Goal: Task Accomplishment & Management: Manage account settings

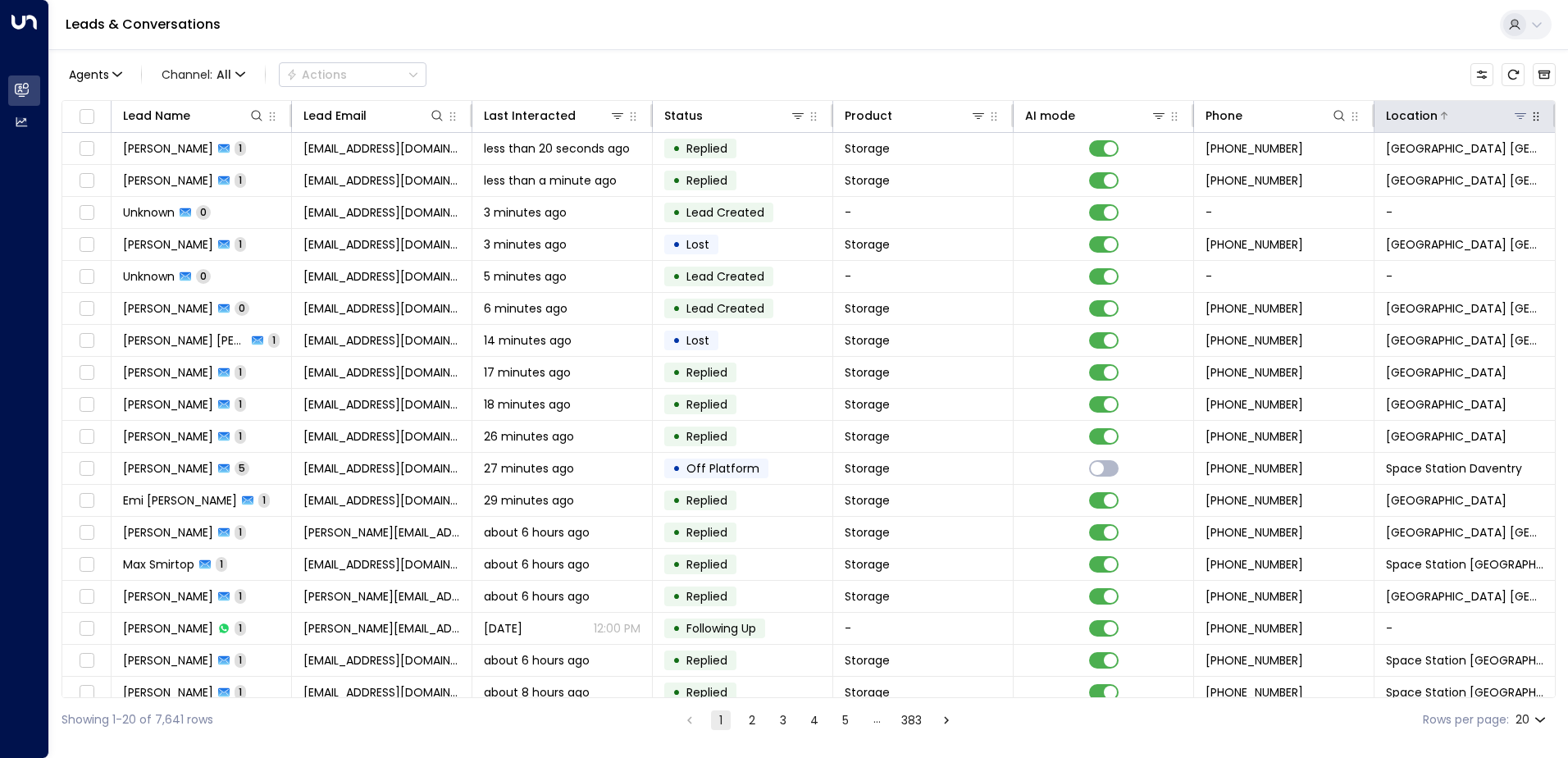
click at [1516, 116] on icon at bounding box center [1520, 116] width 12 height 5
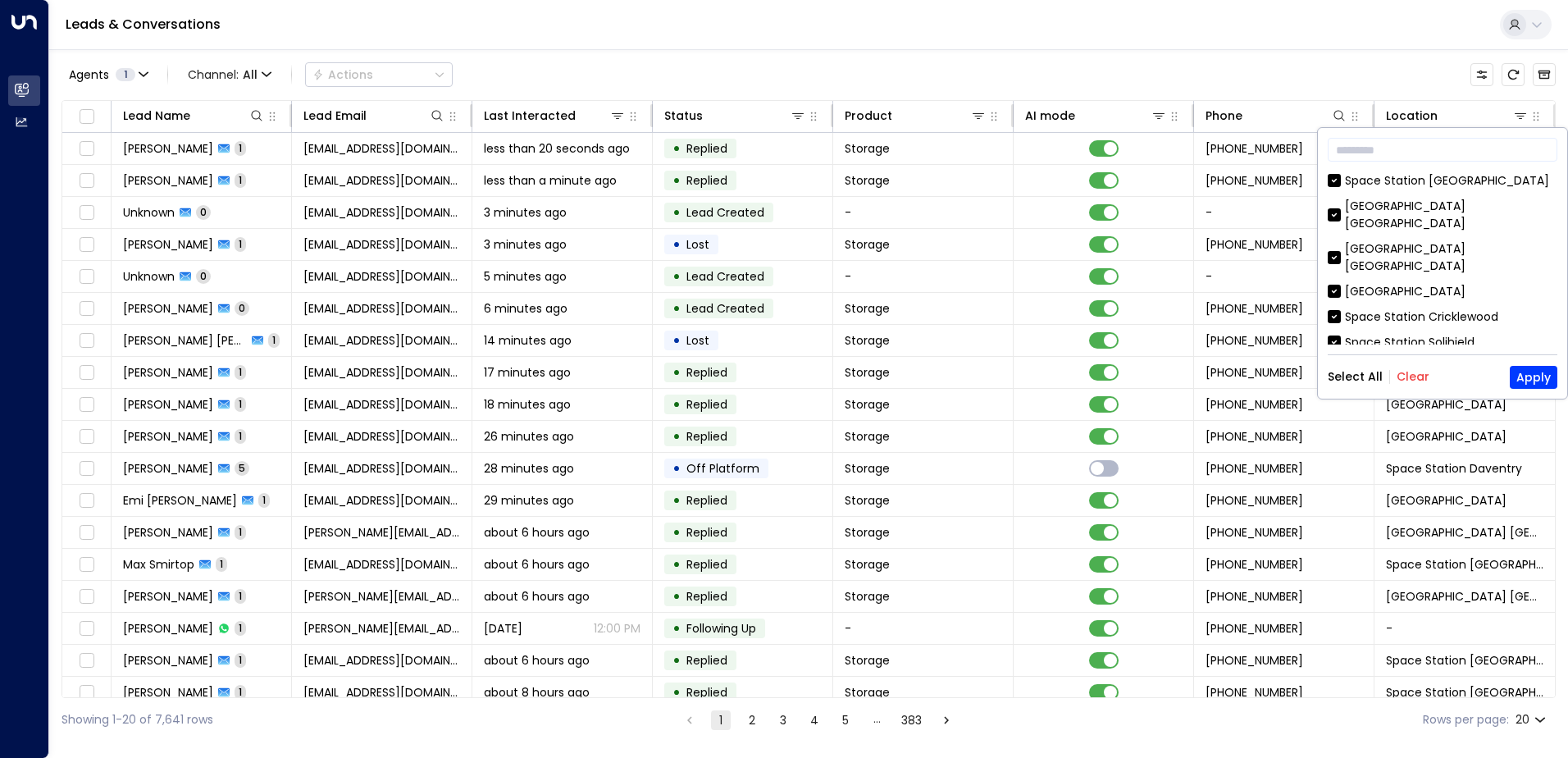
click at [1416, 379] on button "Clear" at bounding box center [1413, 376] width 33 height 13
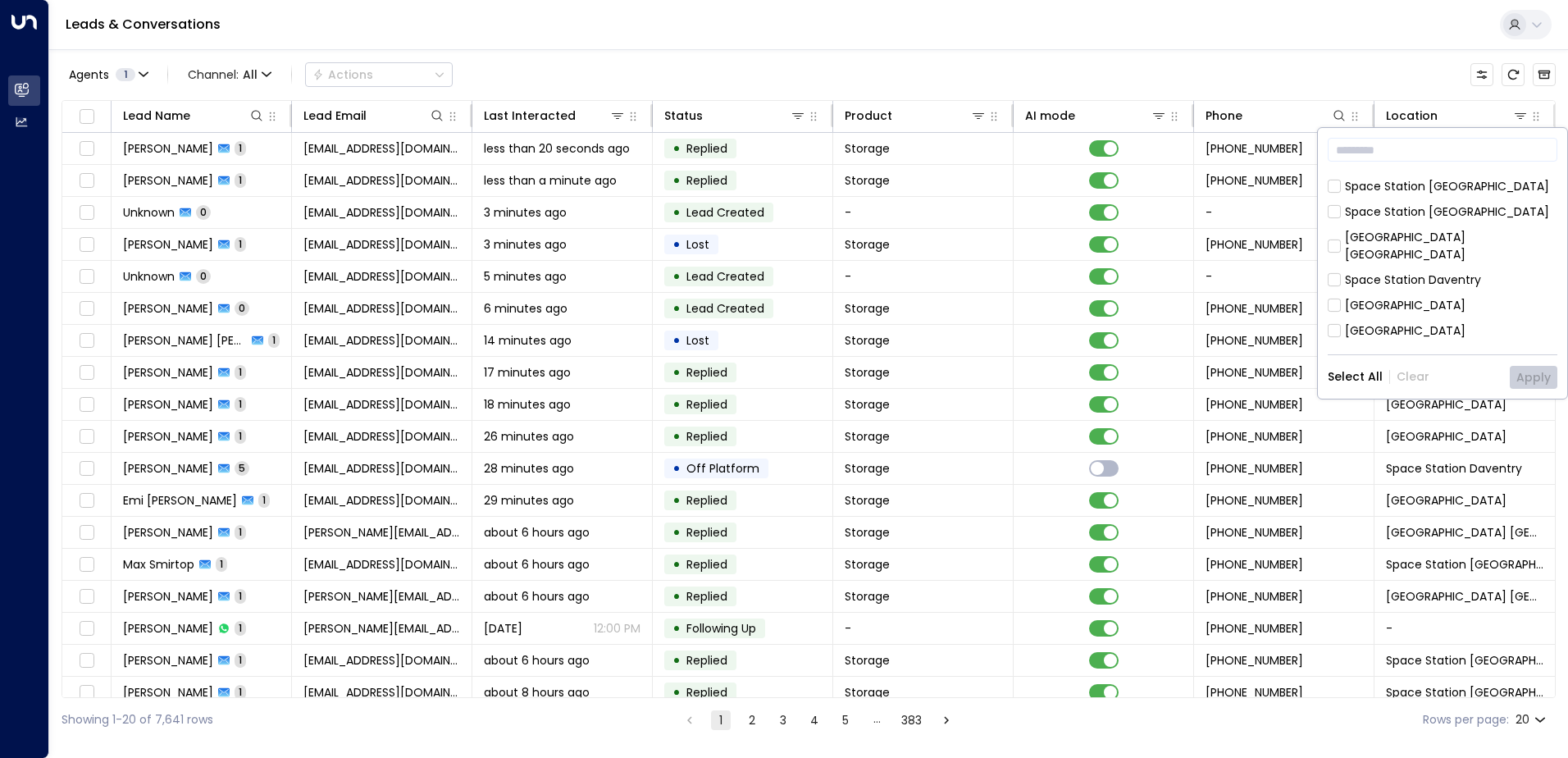
scroll to position [203, 0]
click at [1534, 367] on button "Apply" at bounding box center [1534, 378] width 48 height 23
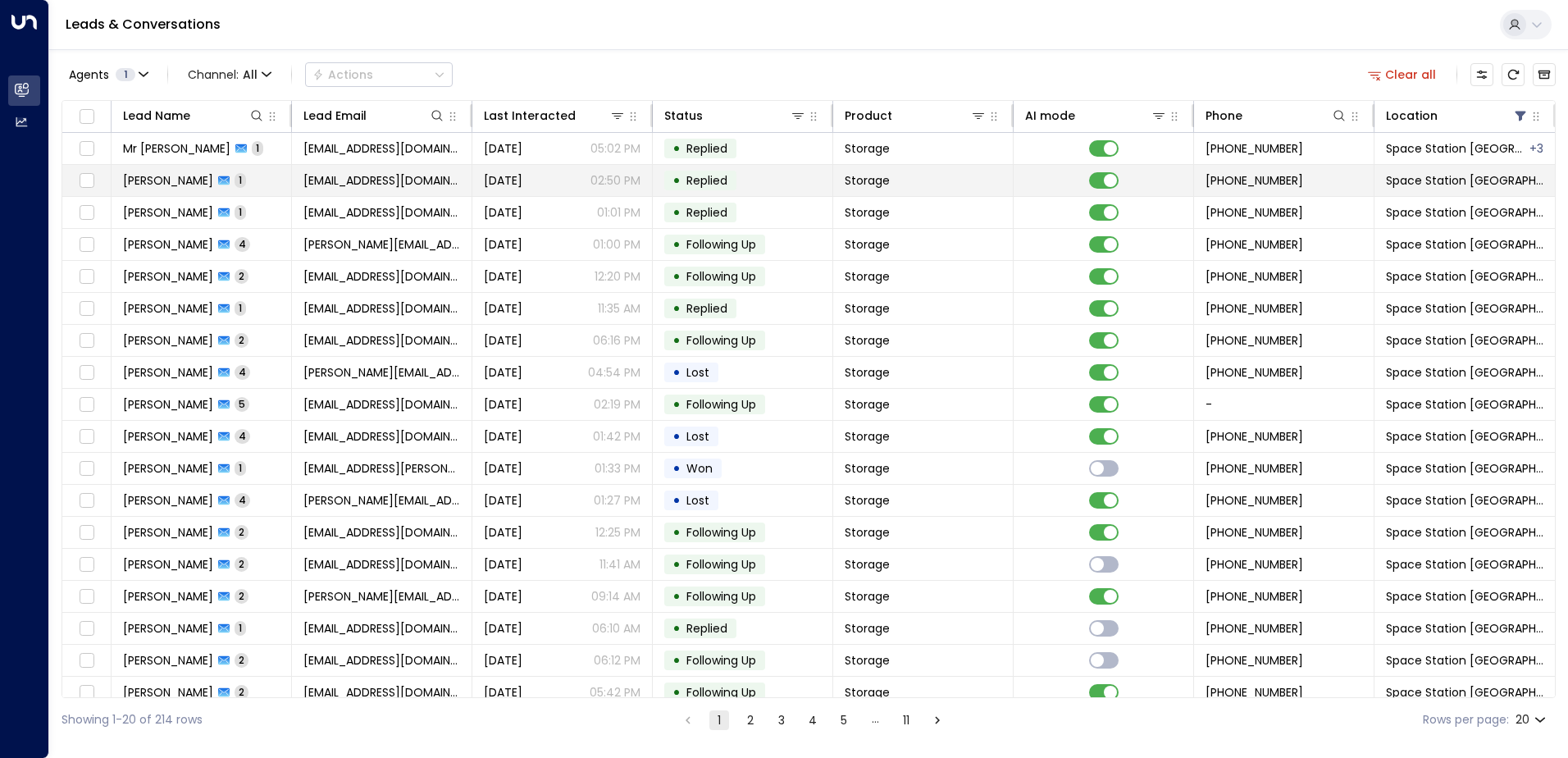
click at [176, 177] on span "[PERSON_NAME]" at bounding box center [168, 180] width 91 height 16
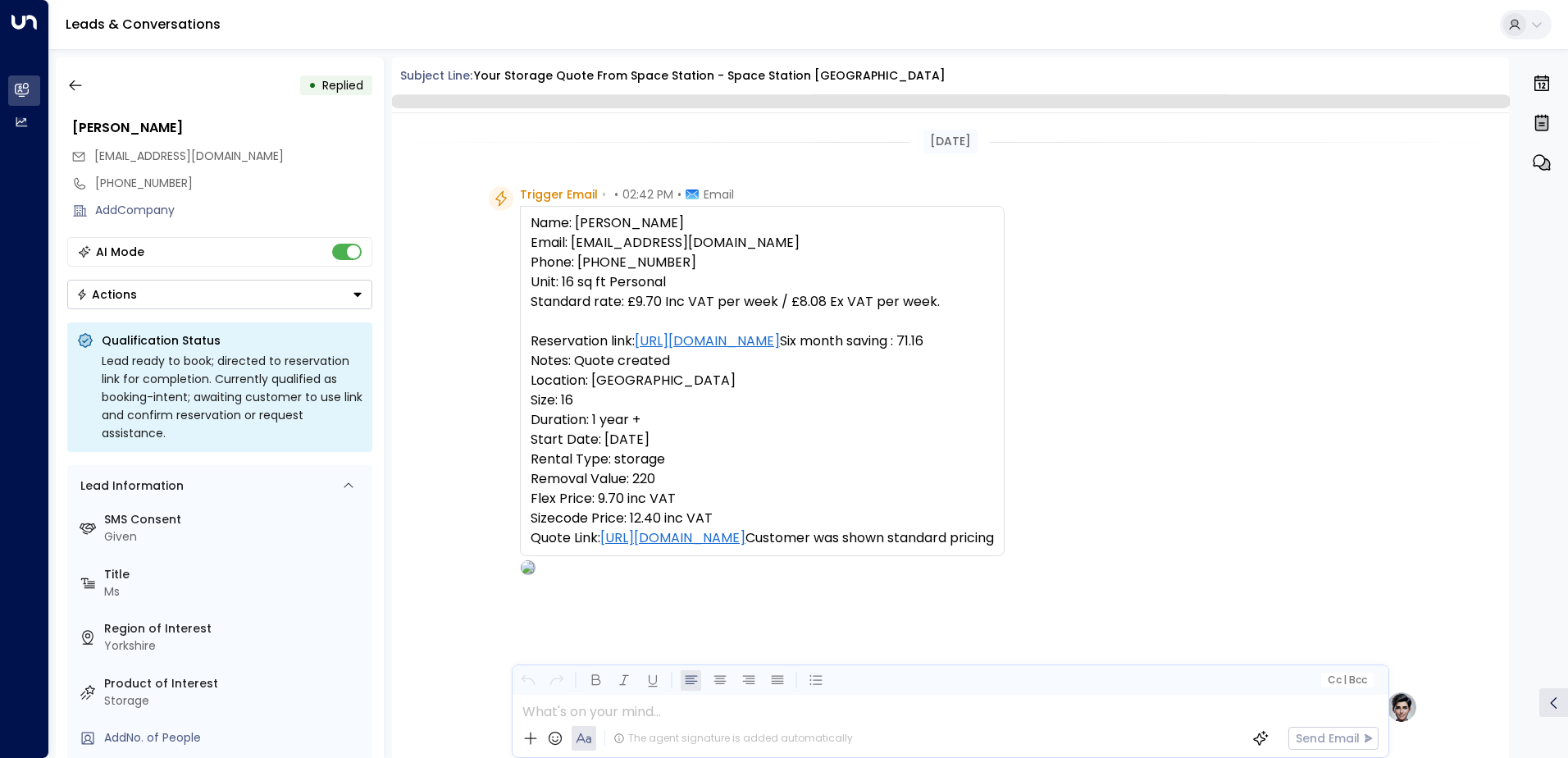
scroll to position [618, 0]
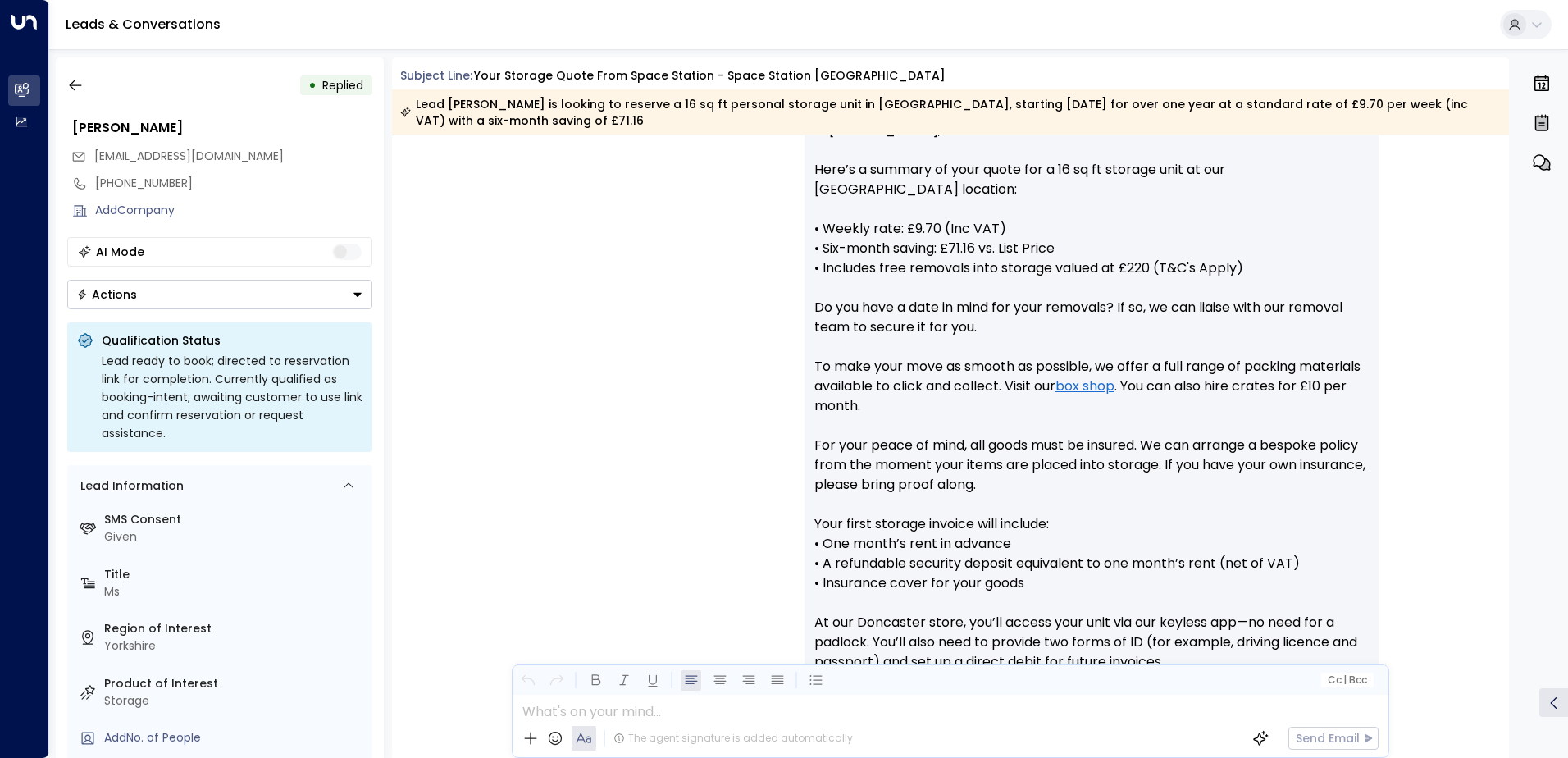
click at [361, 296] on icon "Button group with a nested menu" at bounding box center [357, 294] width 12 height 12
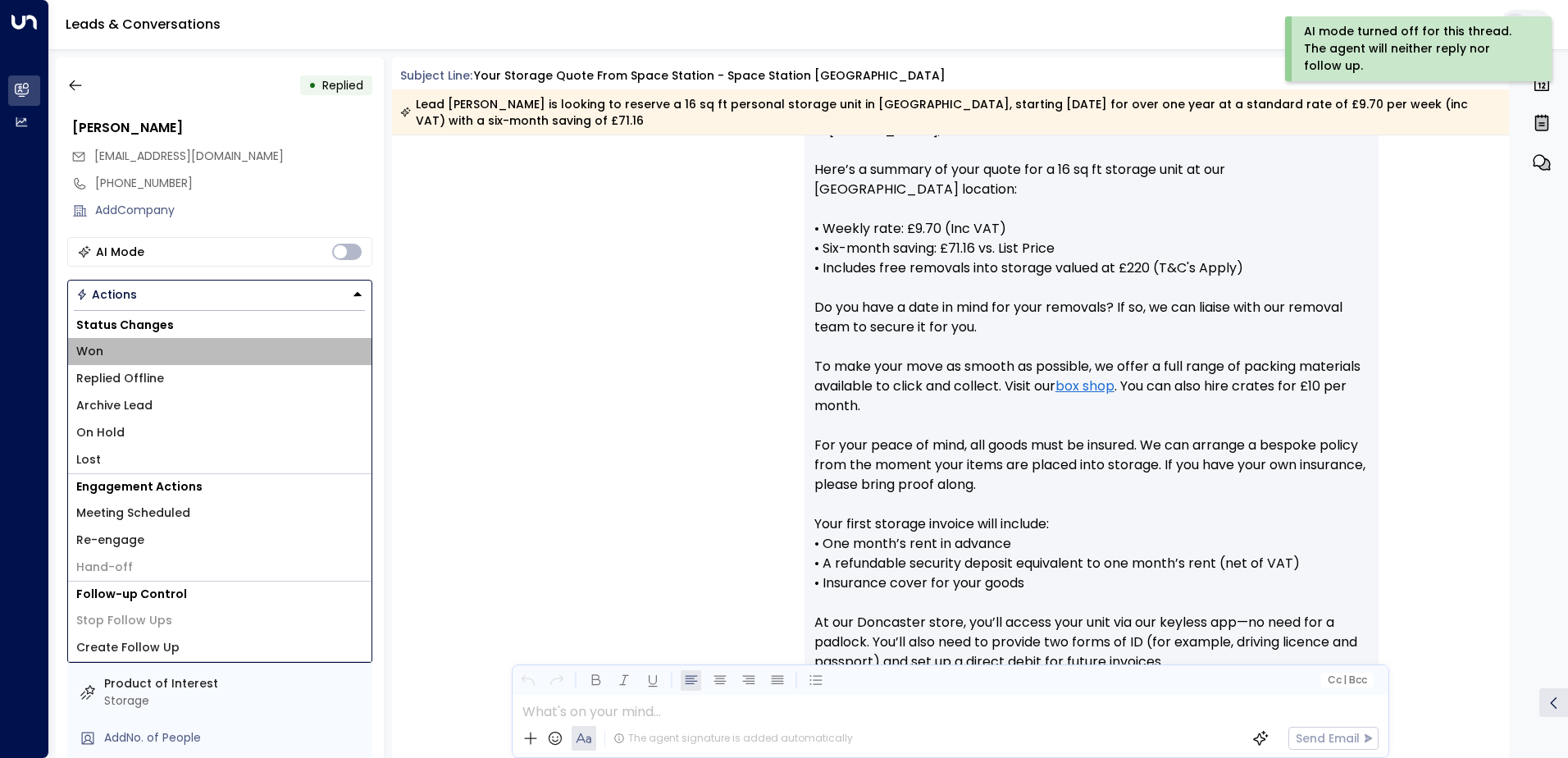
click at [198, 347] on li "Won" at bounding box center [220, 351] width 304 height 27
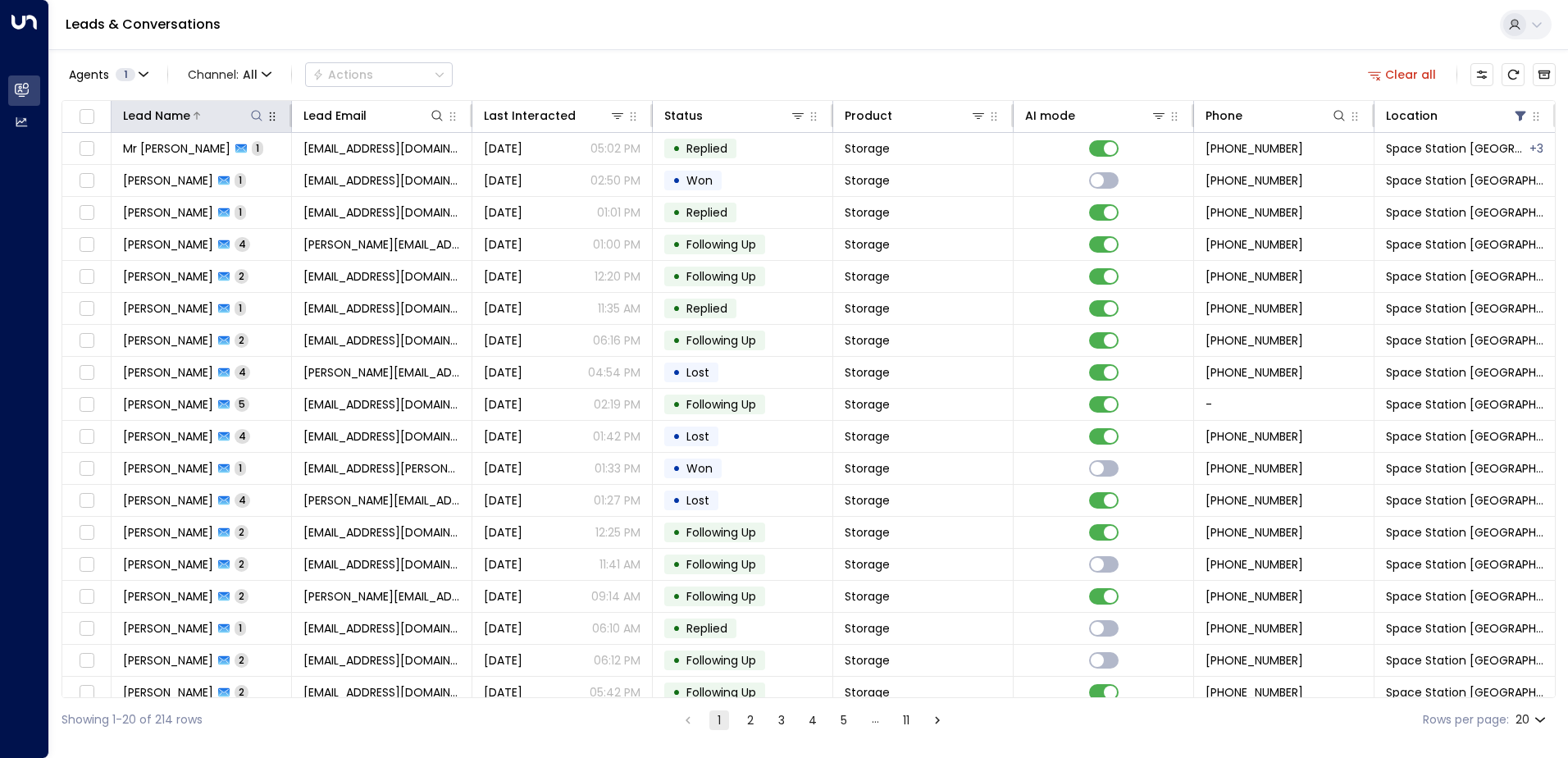
click at [259, 120] on icon at bounding box center [257, 116] width 13 height 13
click at [261, 171] on input "text" at bounding box center [256, 175] width 227 height 30
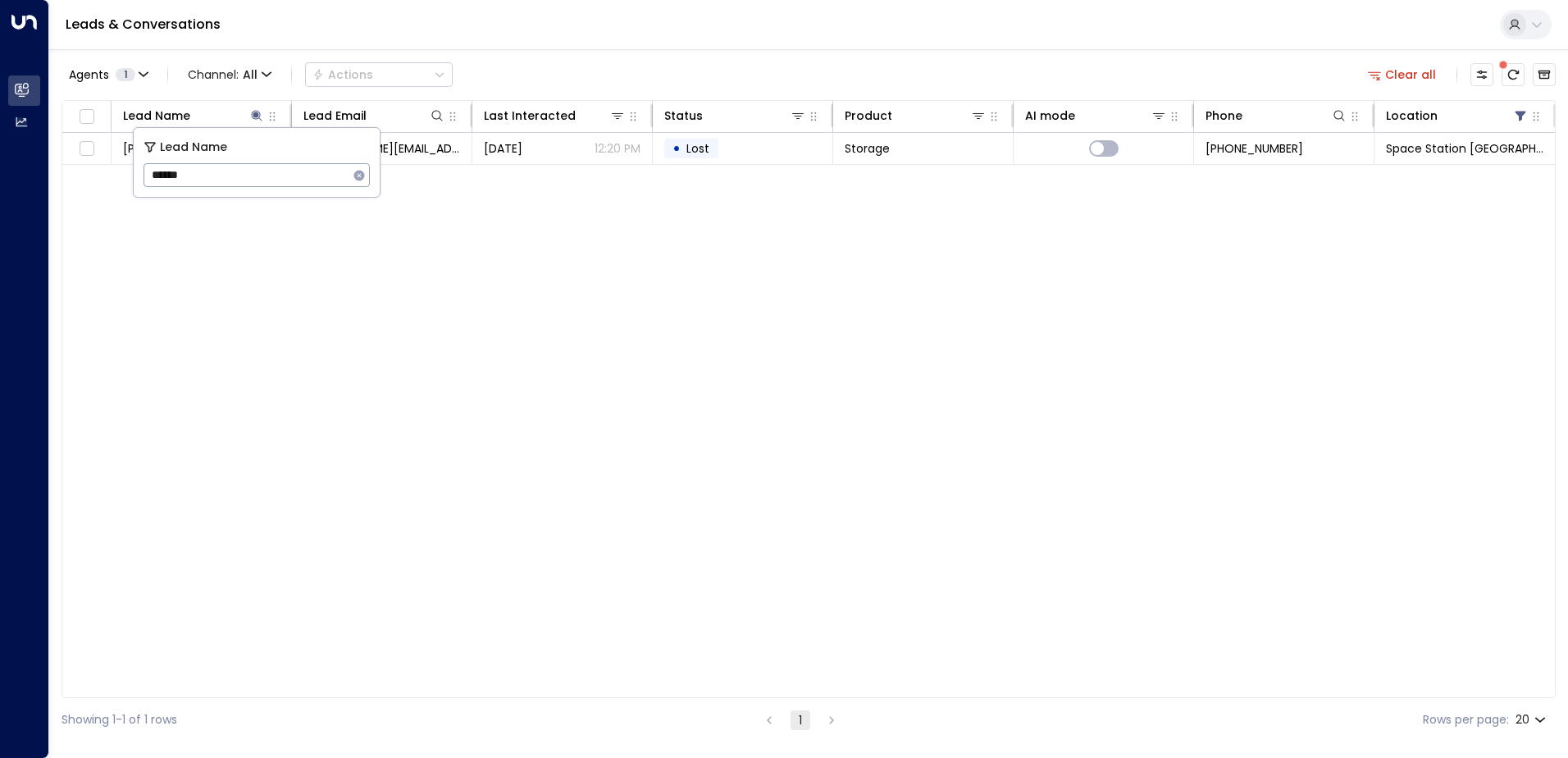
type input "******"
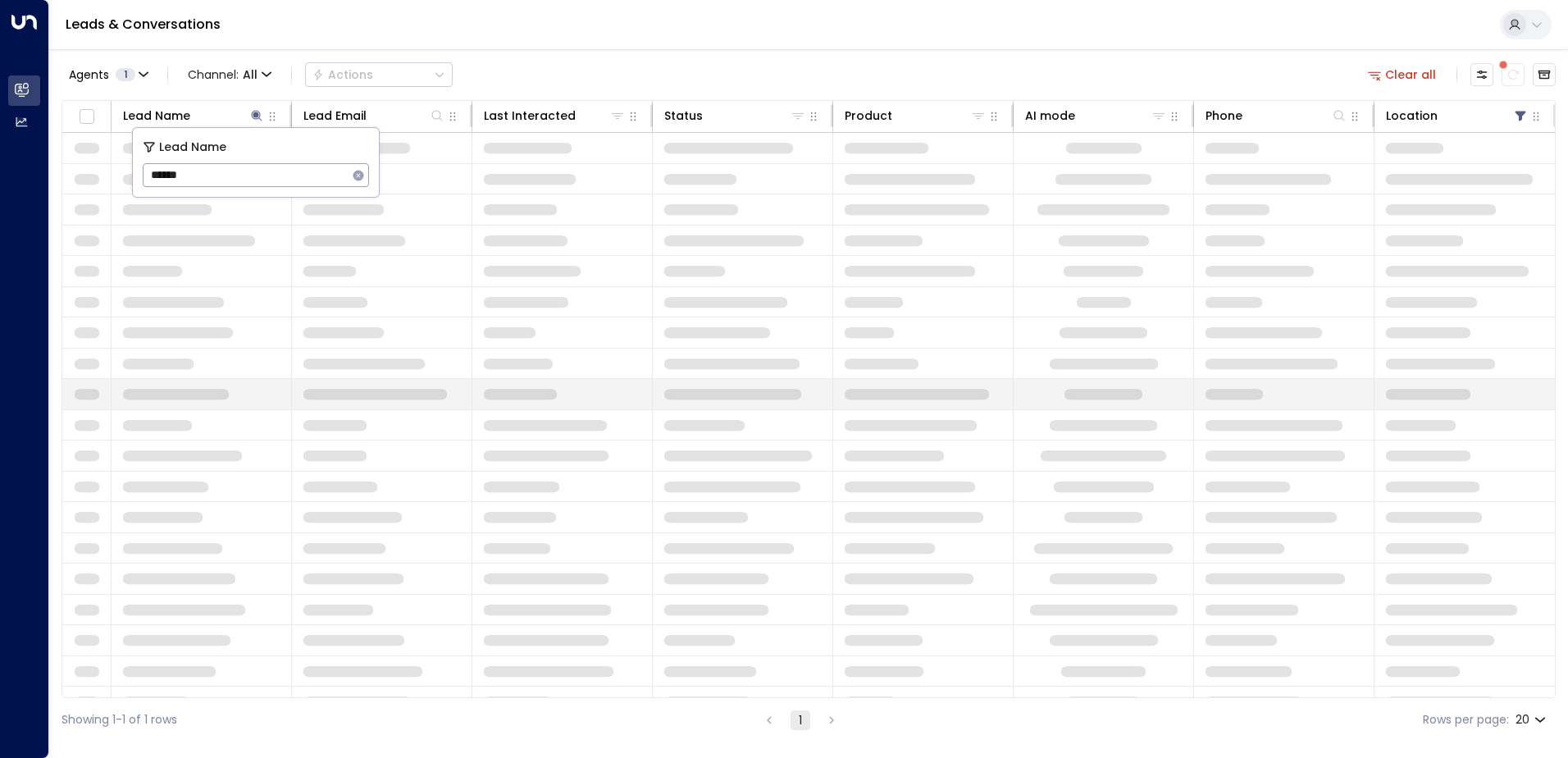
click at [240, 383] on td at bounding box center [202, 395] width 180 height 30
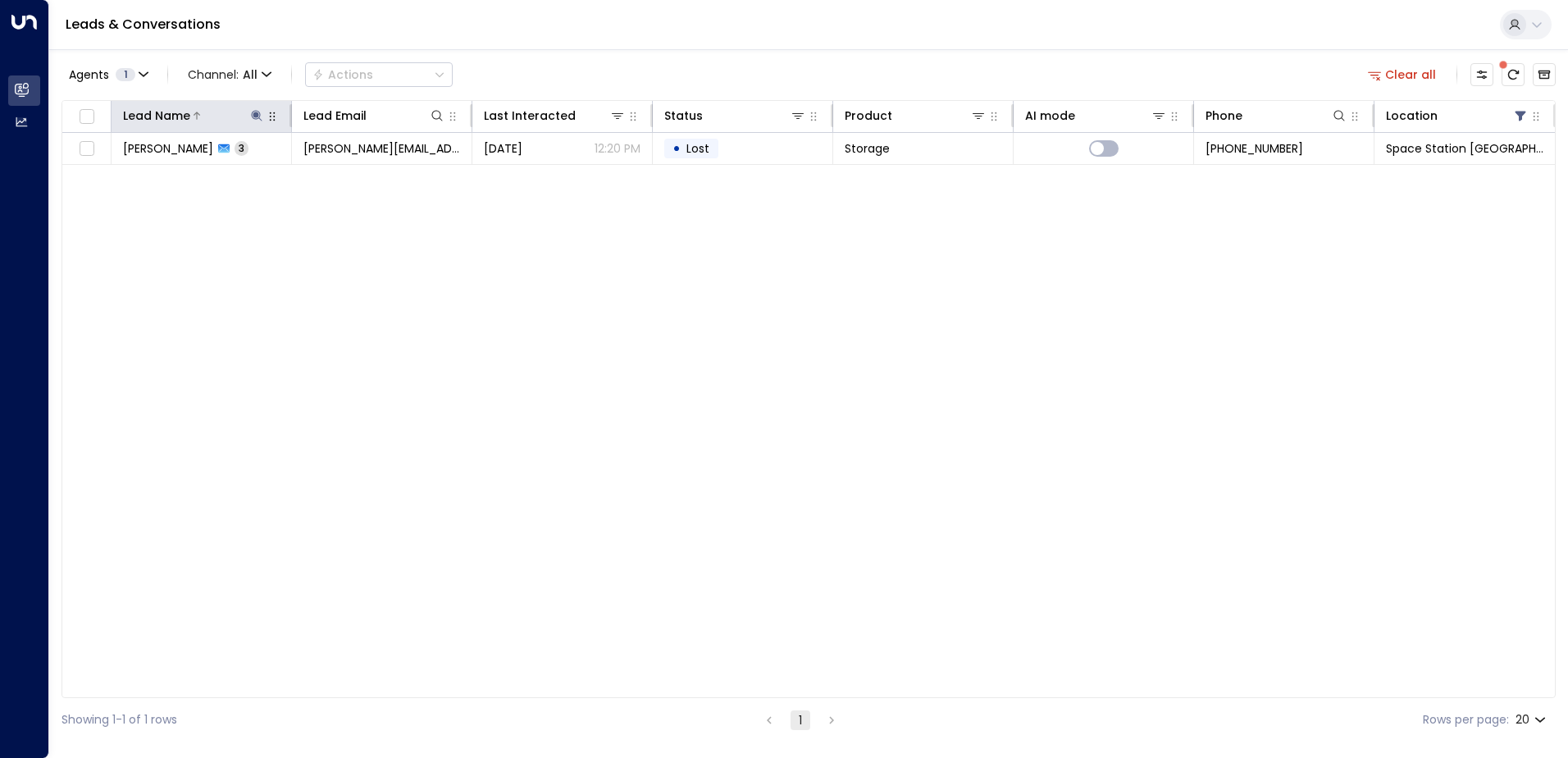
click at [258, 119] on icon at bounding box center [257, 116] width 11 height 11
type input "*"
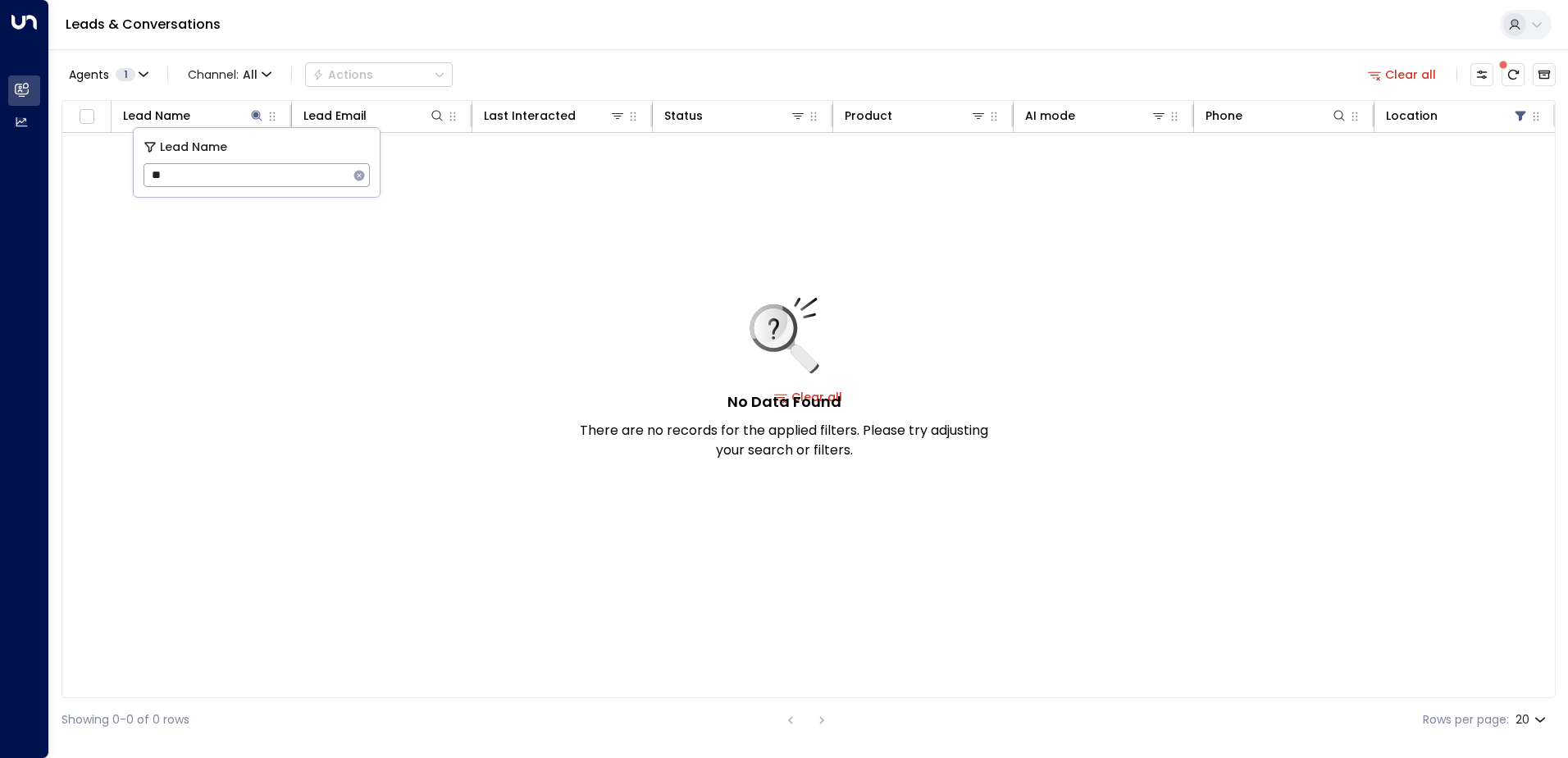
type input "*"
type input "****"
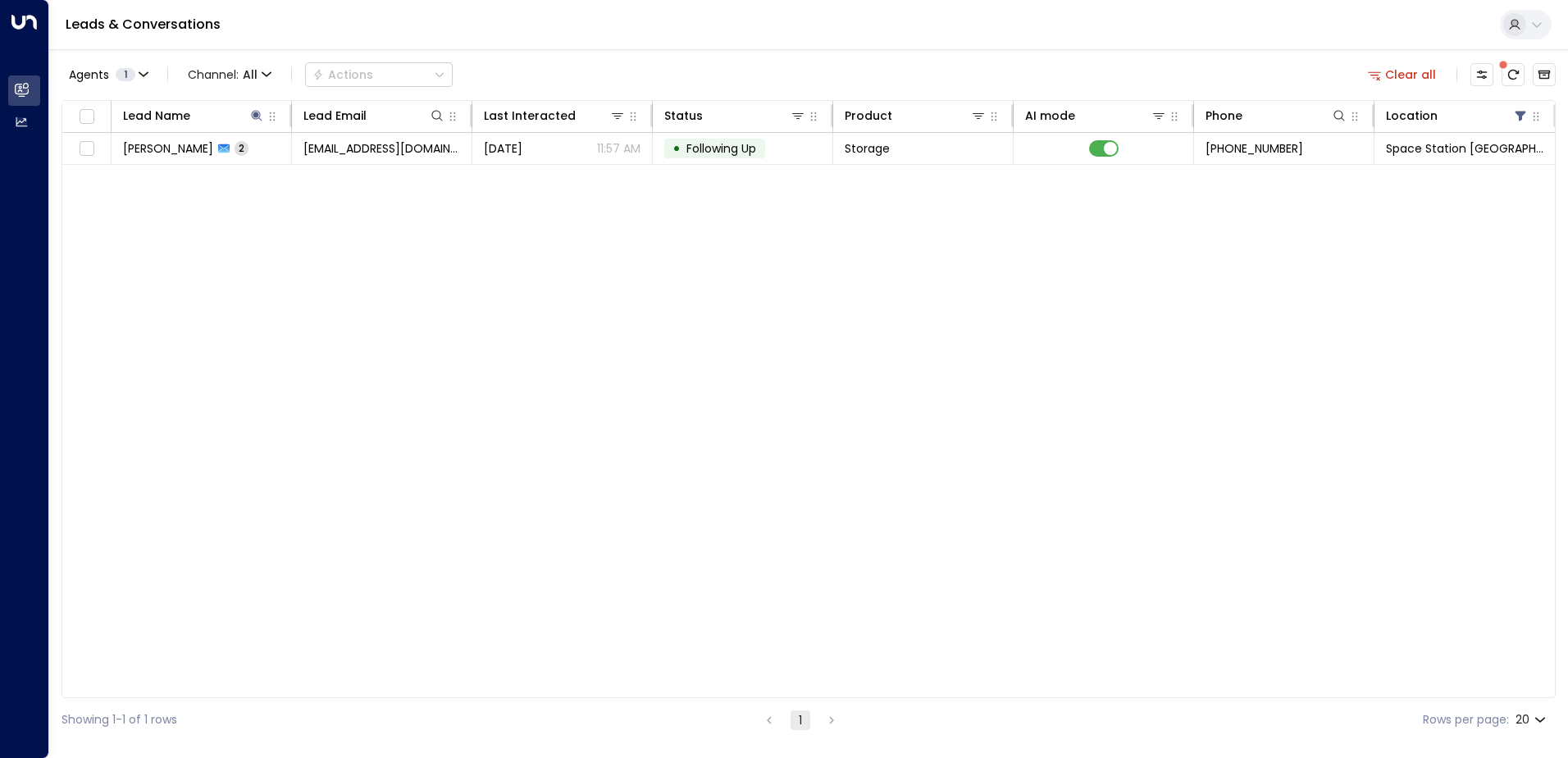
click at [454, 402] on div "Lead Name Lead Email Last Interacted Status Product AI mode Phone Location [PER…" at bounding box center [808, 399] width 1494 height 598
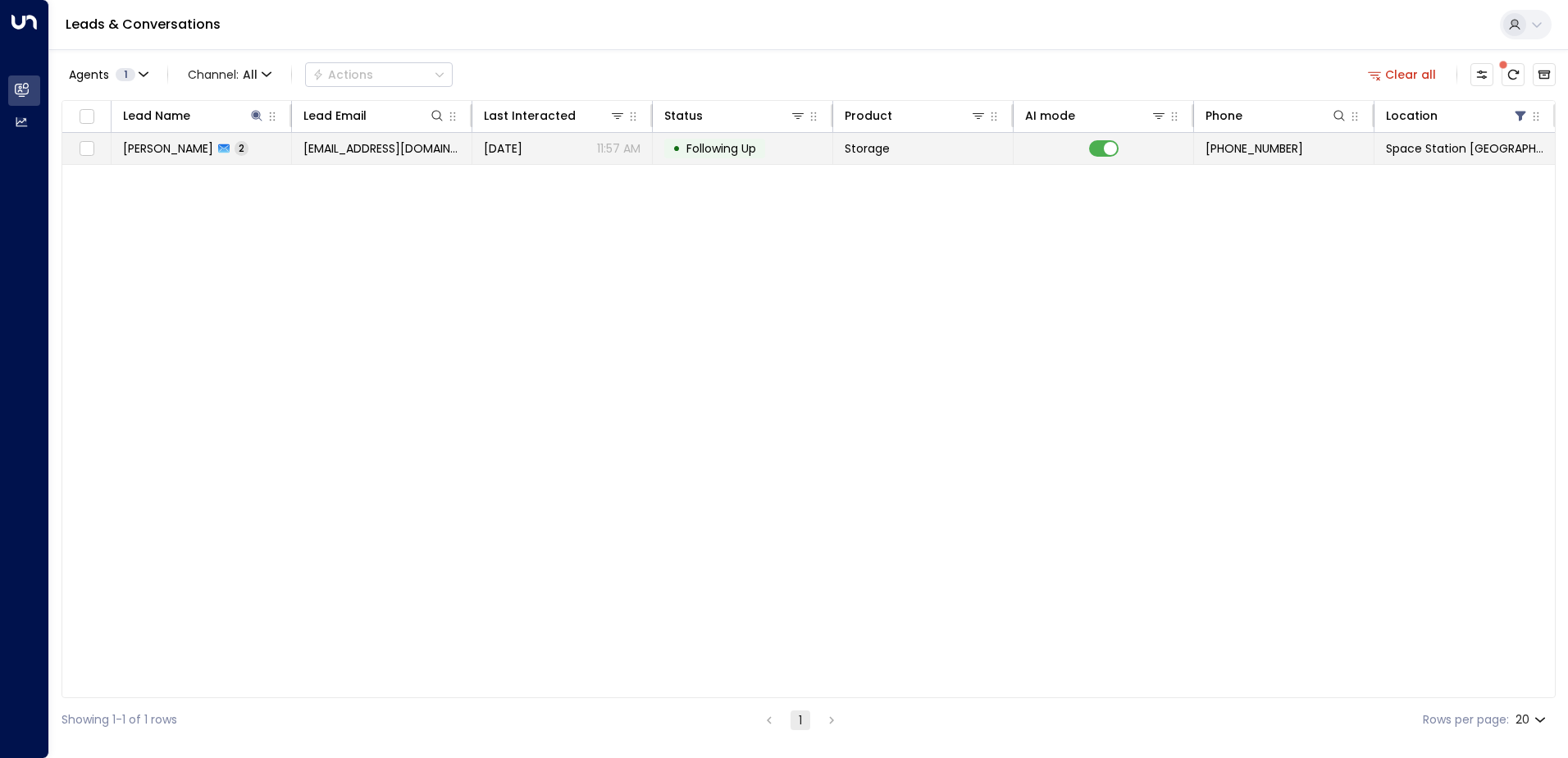
click at [186, 155] on span "[PERSON_NAME]" at bounding box center [168, 148] width 91 height 16
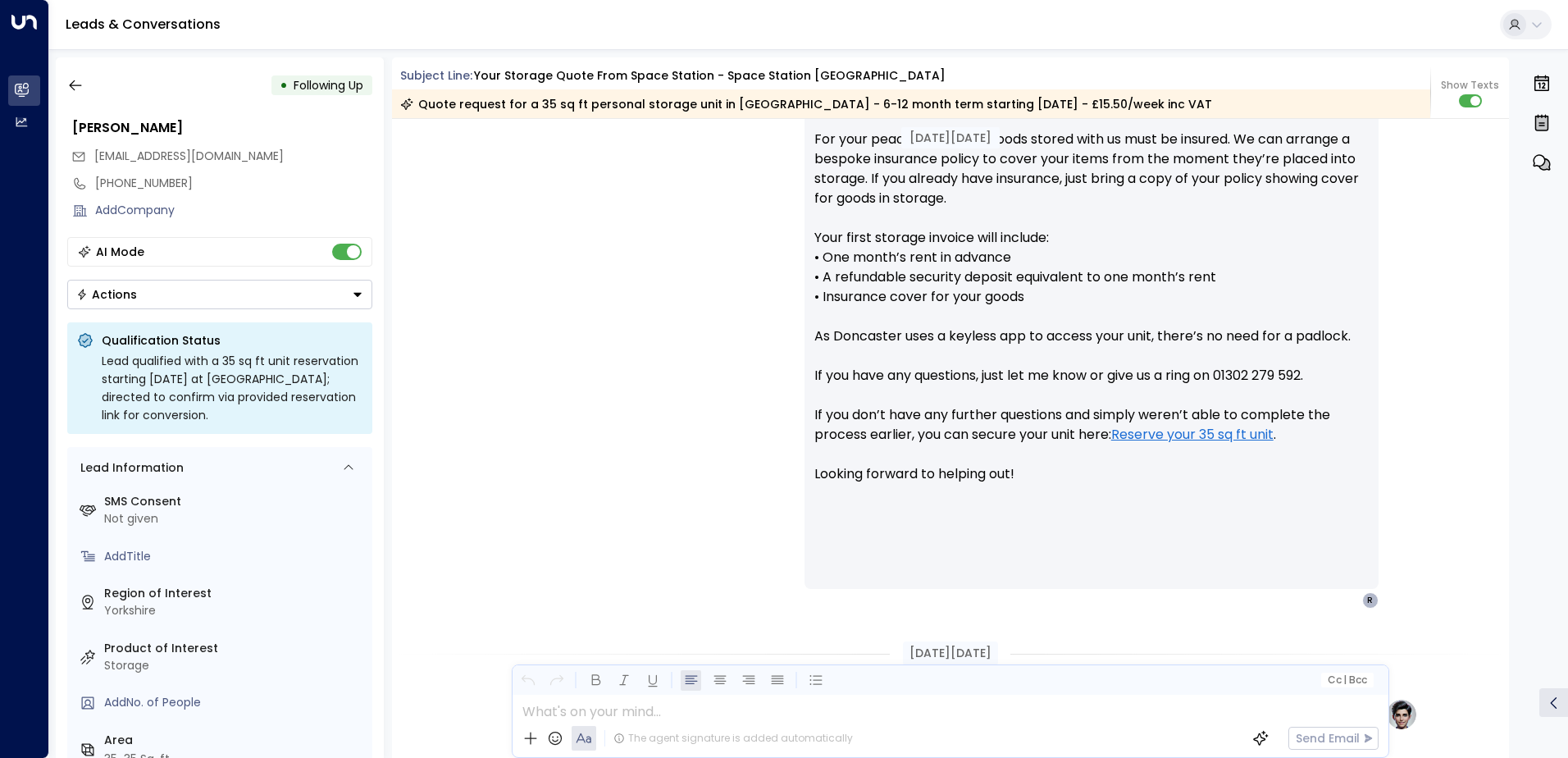
scroll to position [952, 0]
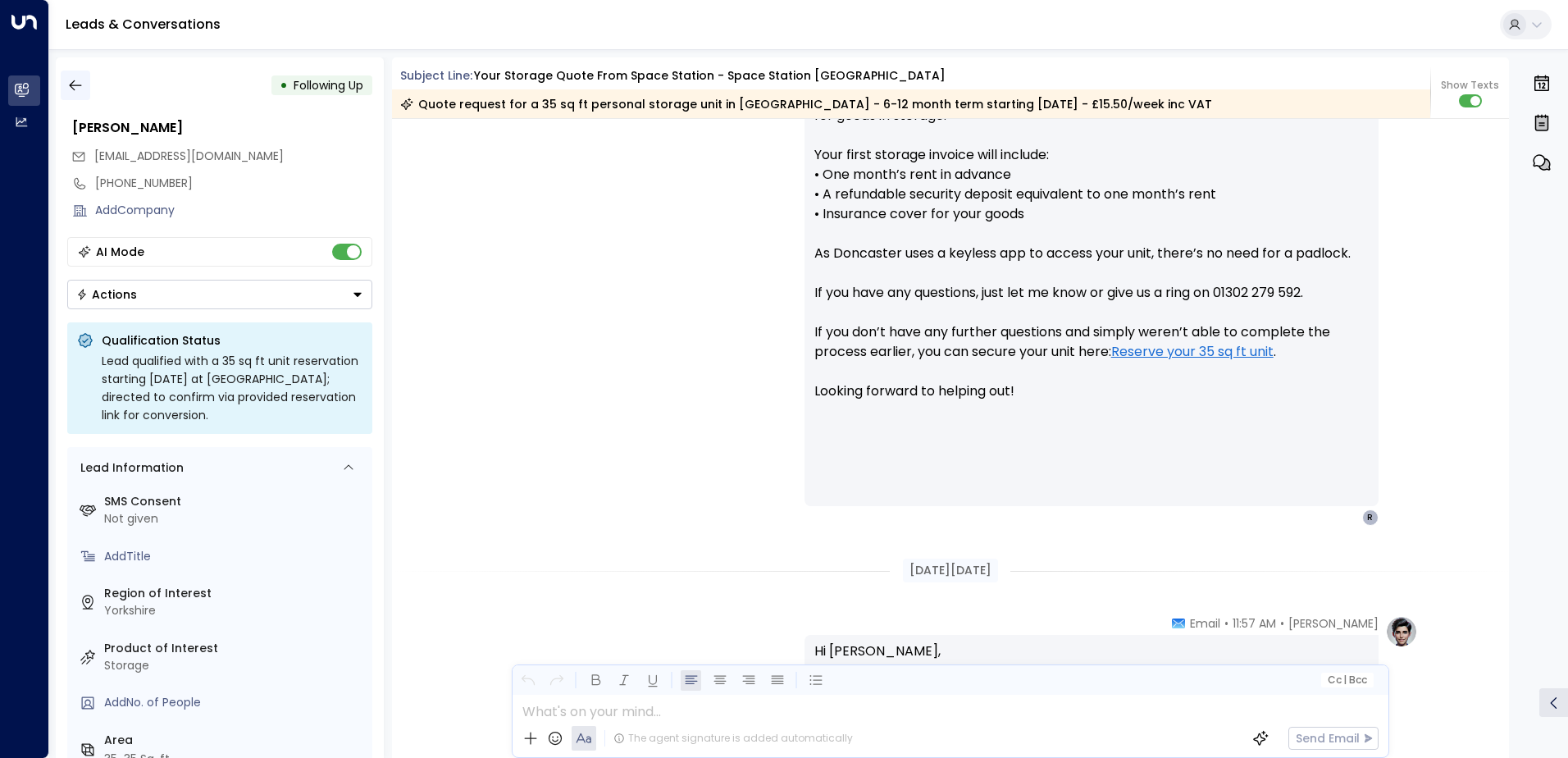
click at [88, 91] on button "button" at bounding box center [75, 84] width 29 height 29
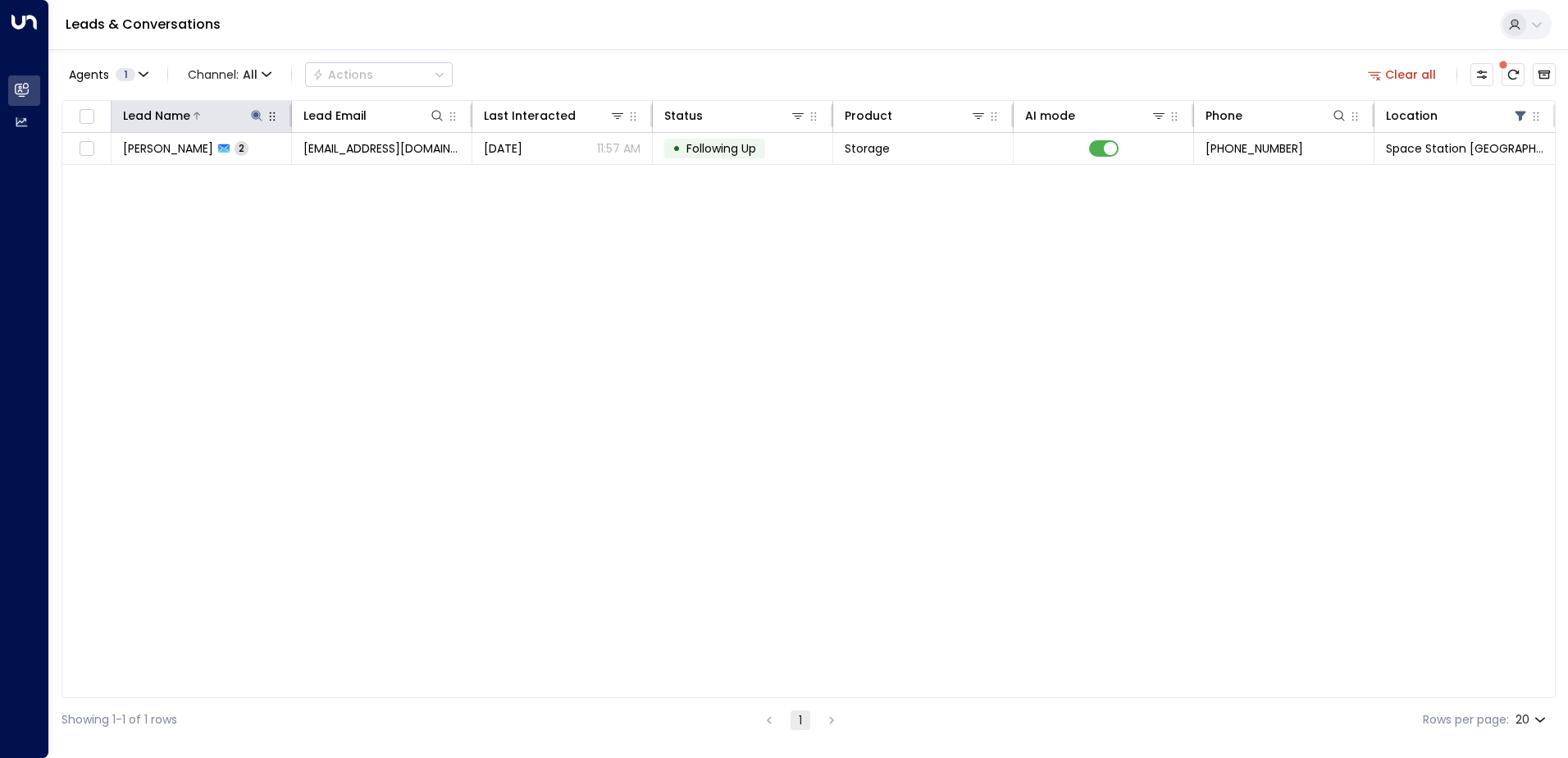
click at [259, 117] on icon at bounding box center [257, 116] width 13 height 13
type input "*"
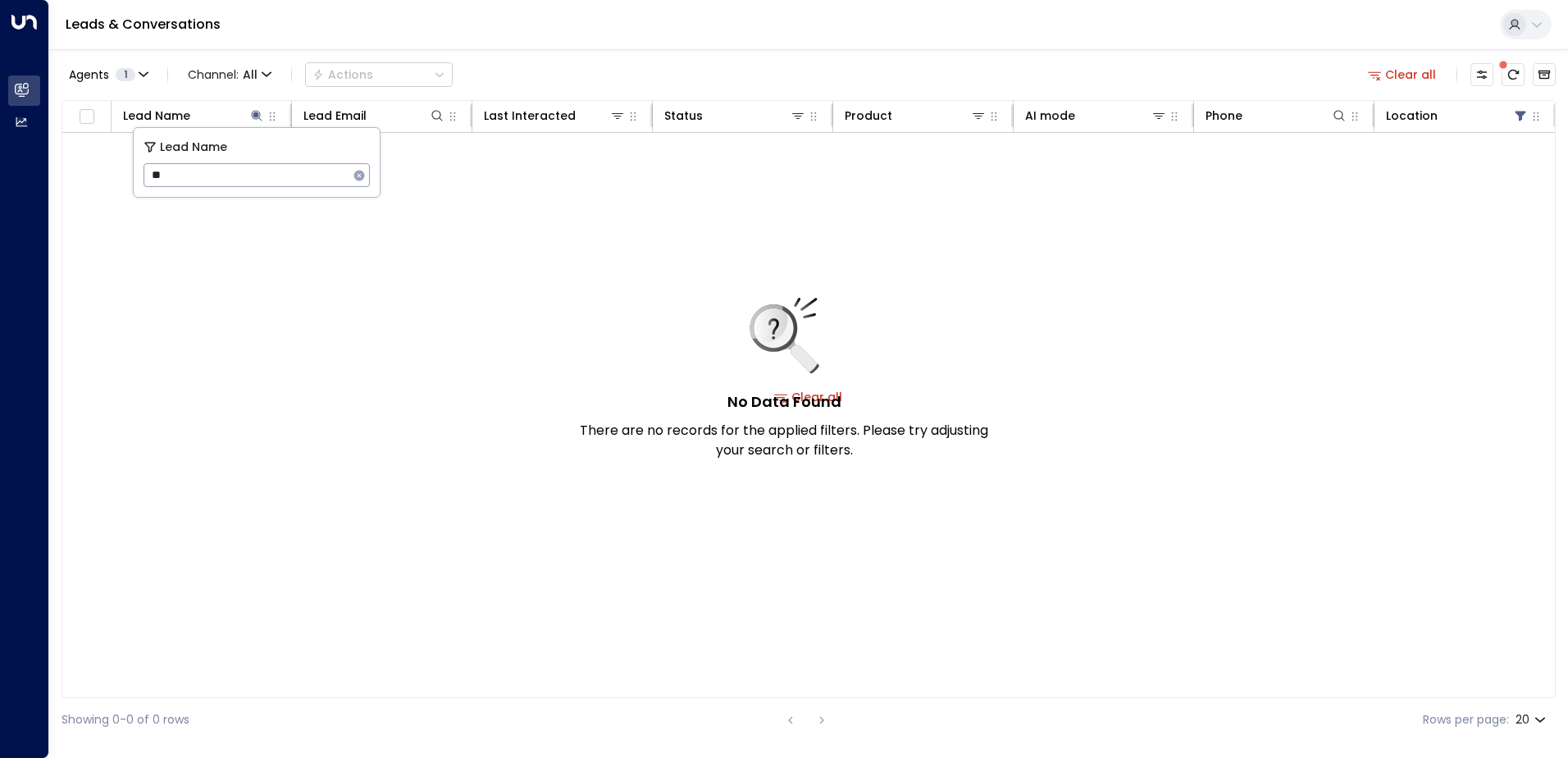
type input "*"
type input "********"
click at [469, 351] on div "No Data Found There are no records for the applied filters. Please try adjustin…" at bounding box center [808, 397] width 1492 height 529
click at [255, 116] on icon at bounding box center [257, 116] width 11 height 11
type input "*"
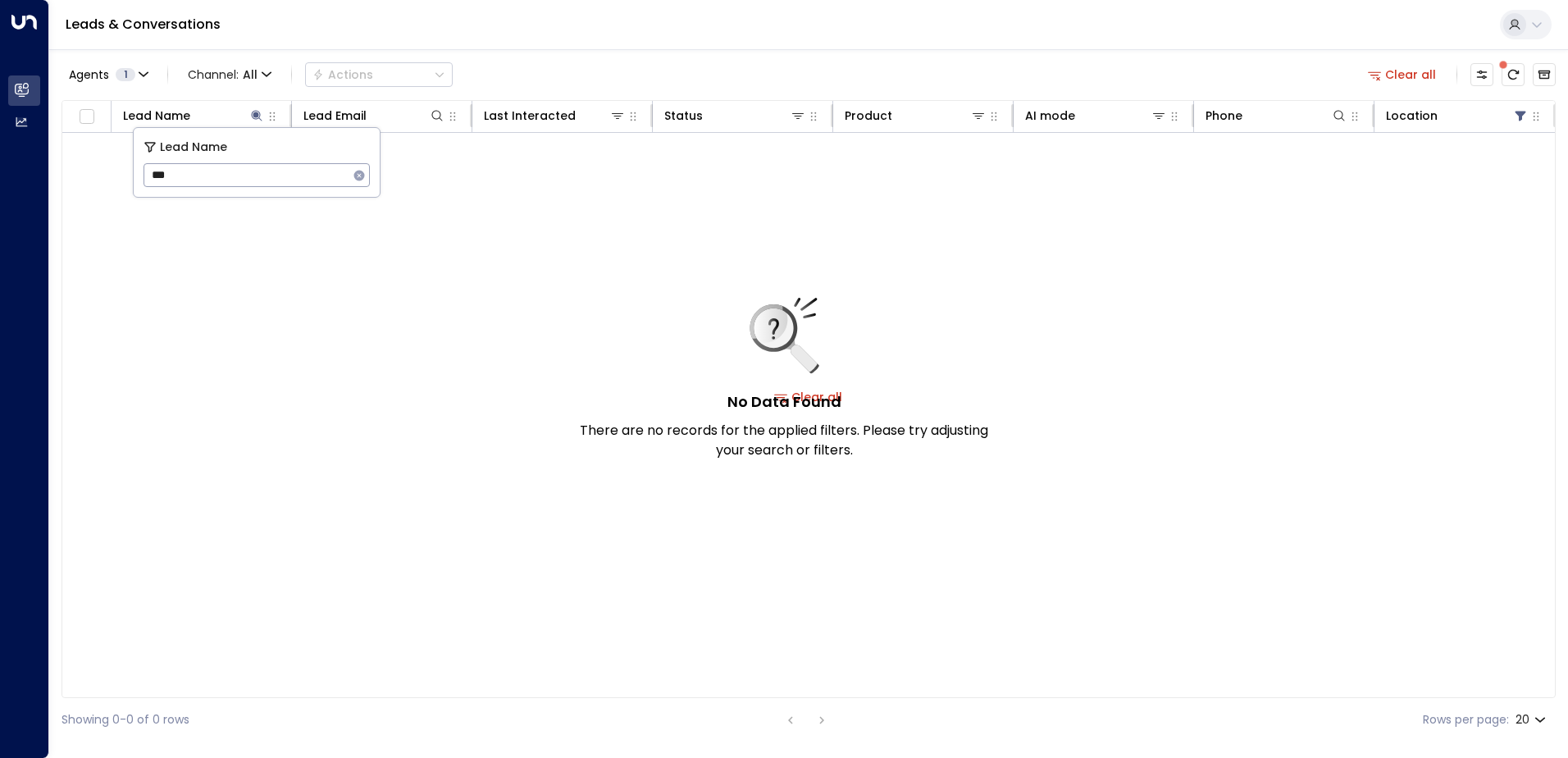
type input "***"
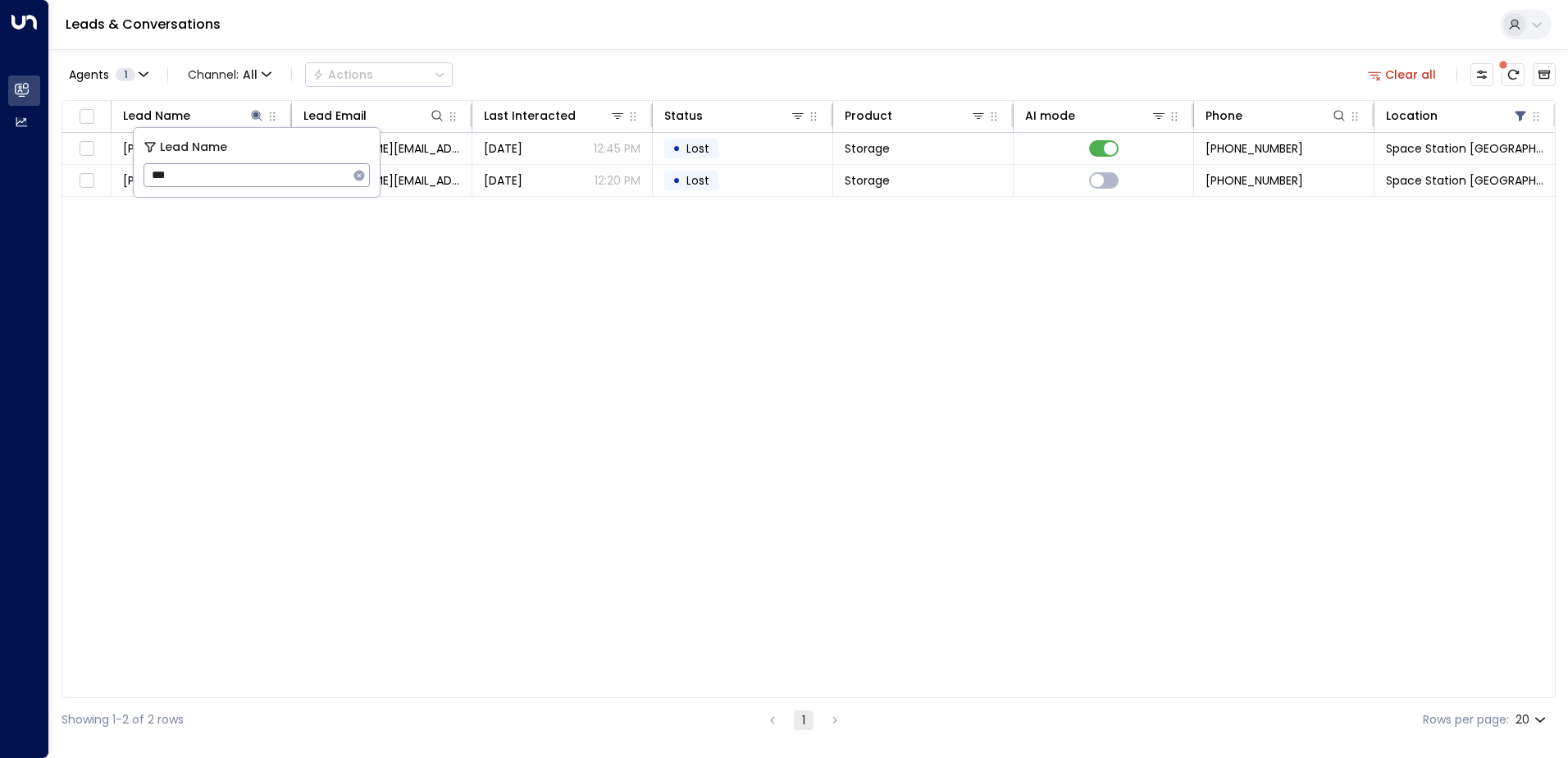
click at [314, 409] on div "Lead Name Lead Email Last Interacted Status Product AI mode Phone Location [PER…" at bounding box center [808, 399] width 1494 height 598
click at [256, 112] on icon at bounding box center [257, 116] width 11 height 11
type input "*"
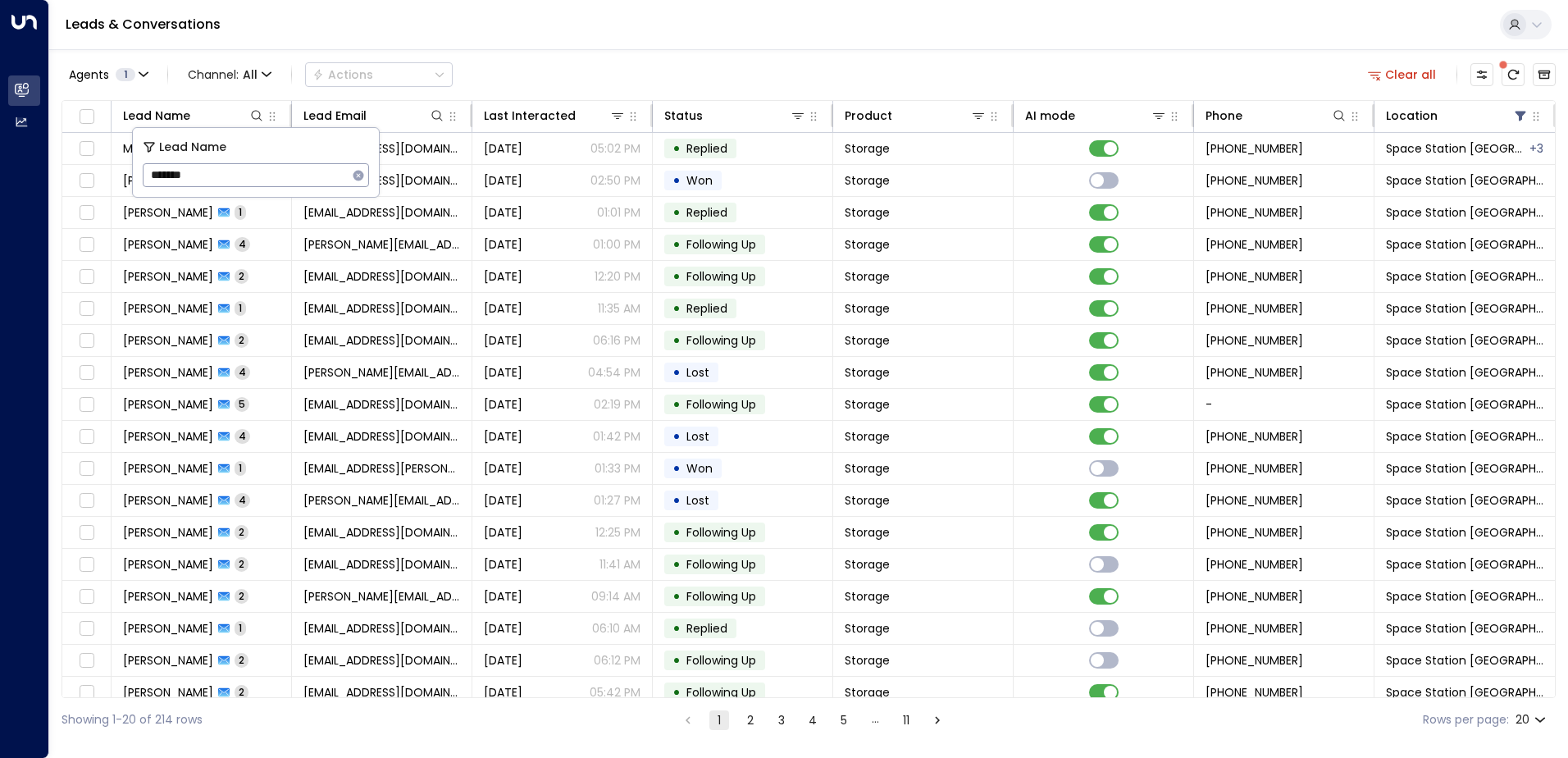
type input "*******"
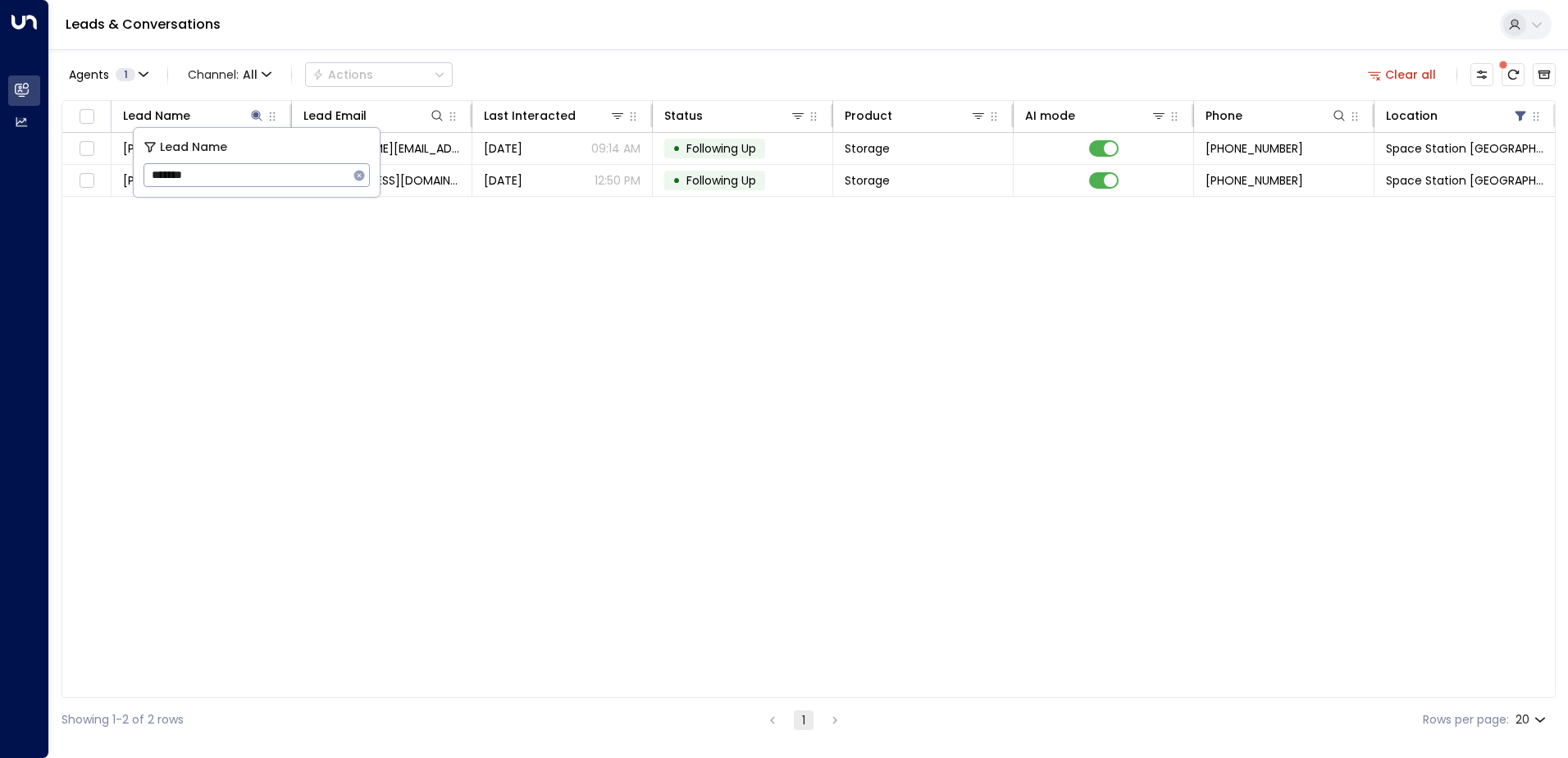
click at [298, 301] on div "Lead Name Lead Email Last Interacted Status Product AI mode Phone Location [PER…" at bounding box center [808, 399] width 1494 height 598
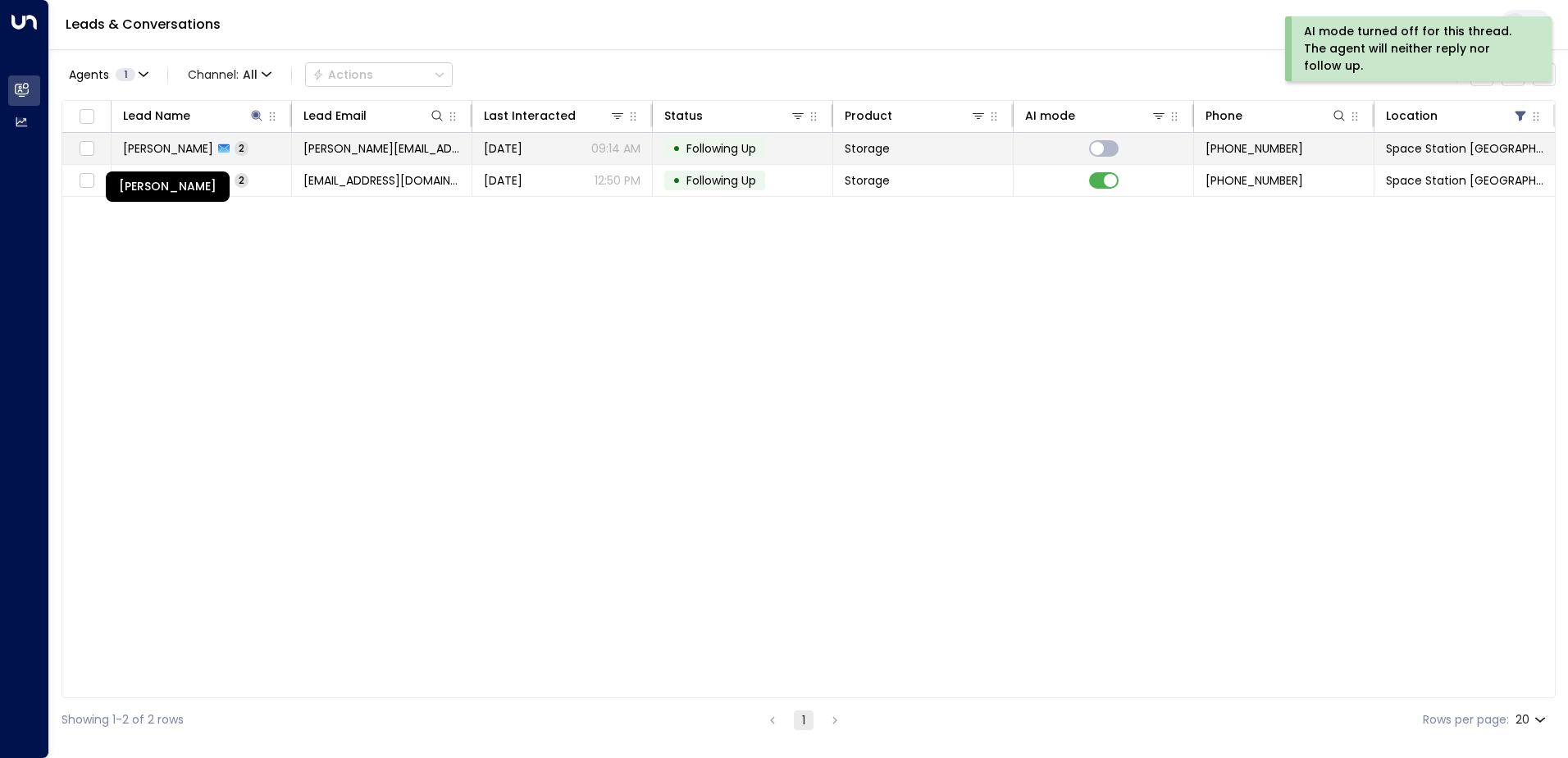
click at [195, 146] on span "[PERSON_NAME]" at bounding box center [168, 148] width 91 height 16
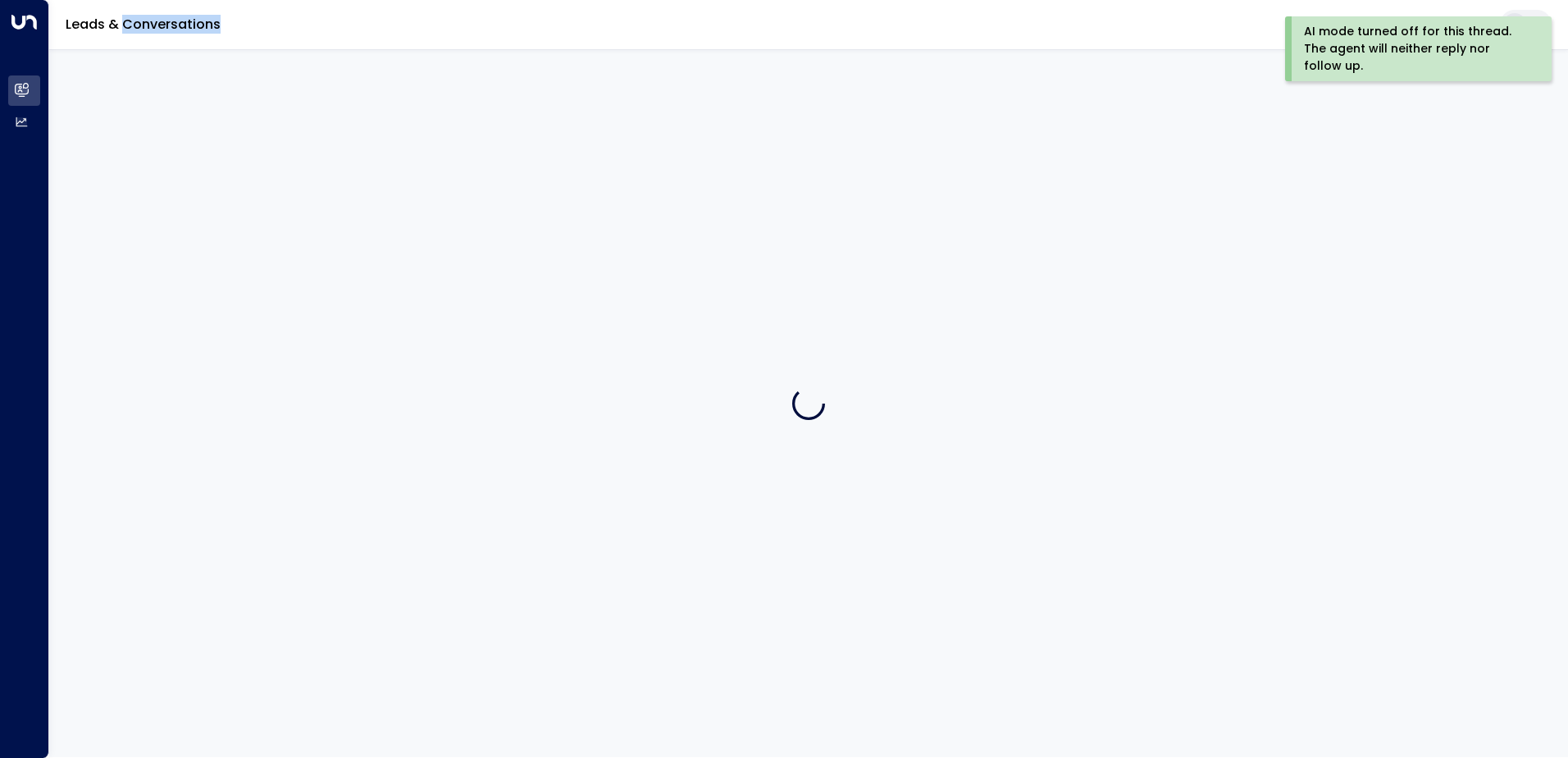
click at [195, 146] on div at bounding box center [808, 403] width 1519 height 708
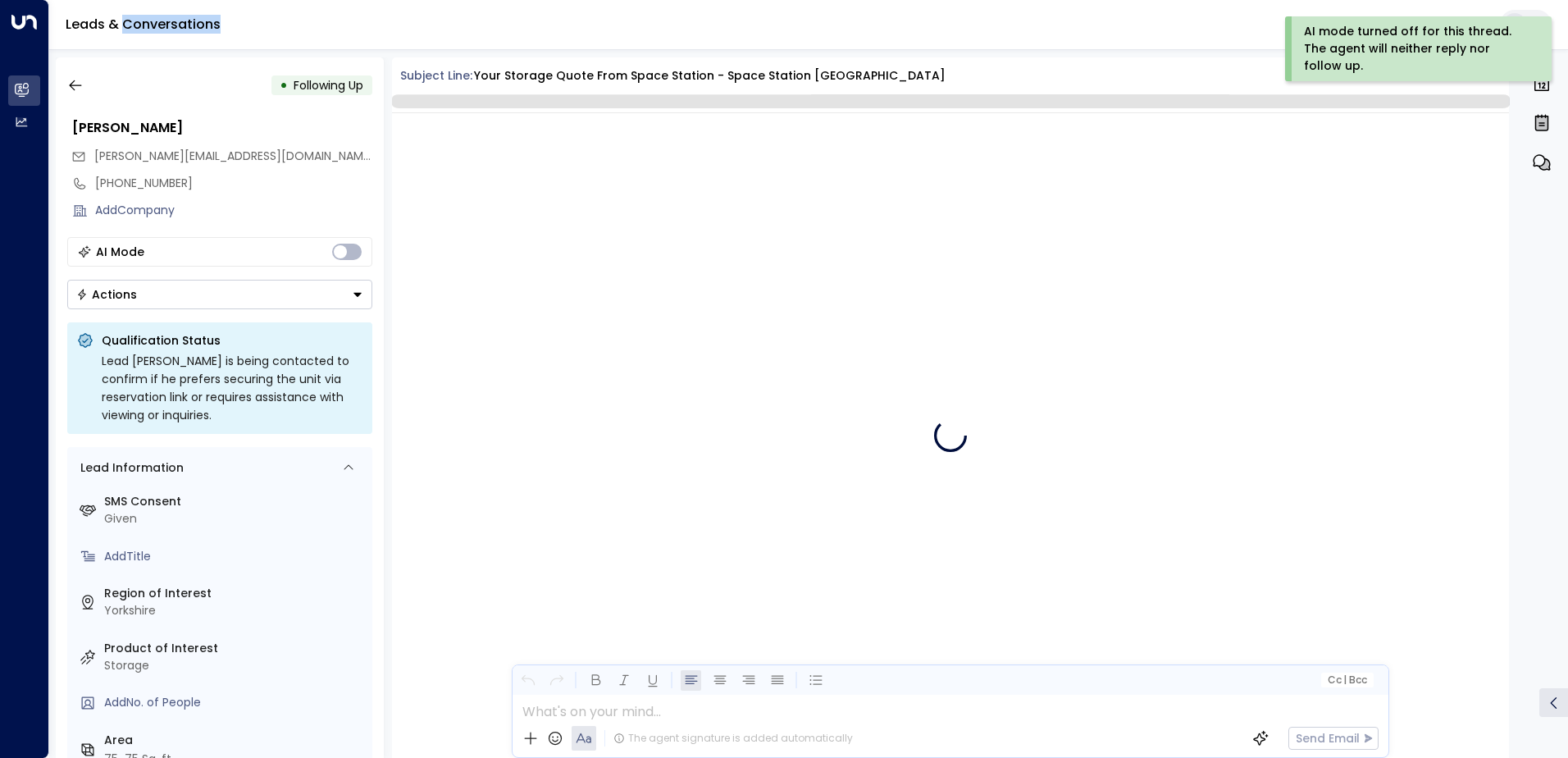
scroll to position [1544, 0]
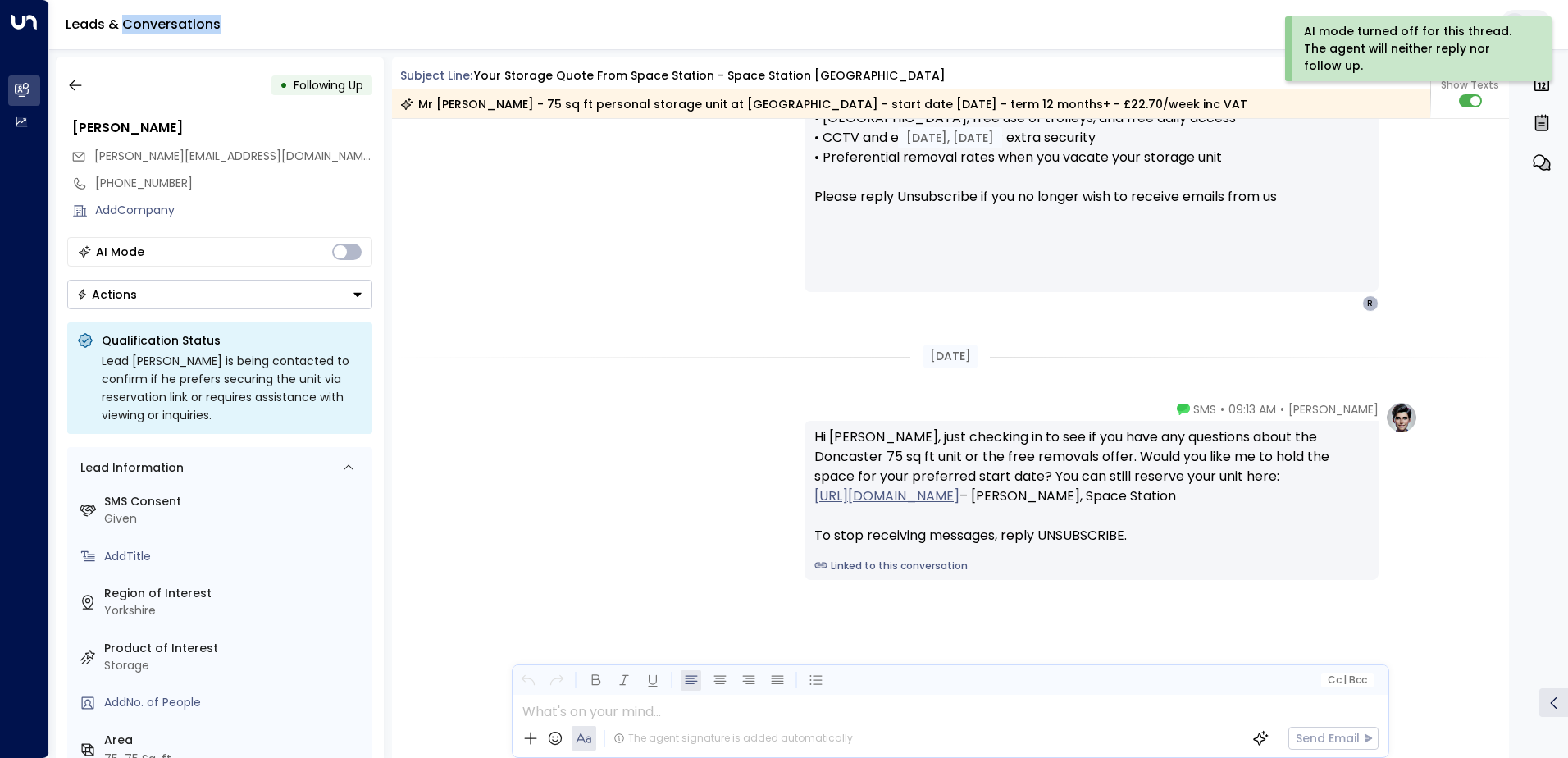
click at [356, 296] on icon "Button group with a nested menu" at bounding box center [357, 294] width 12 height 12
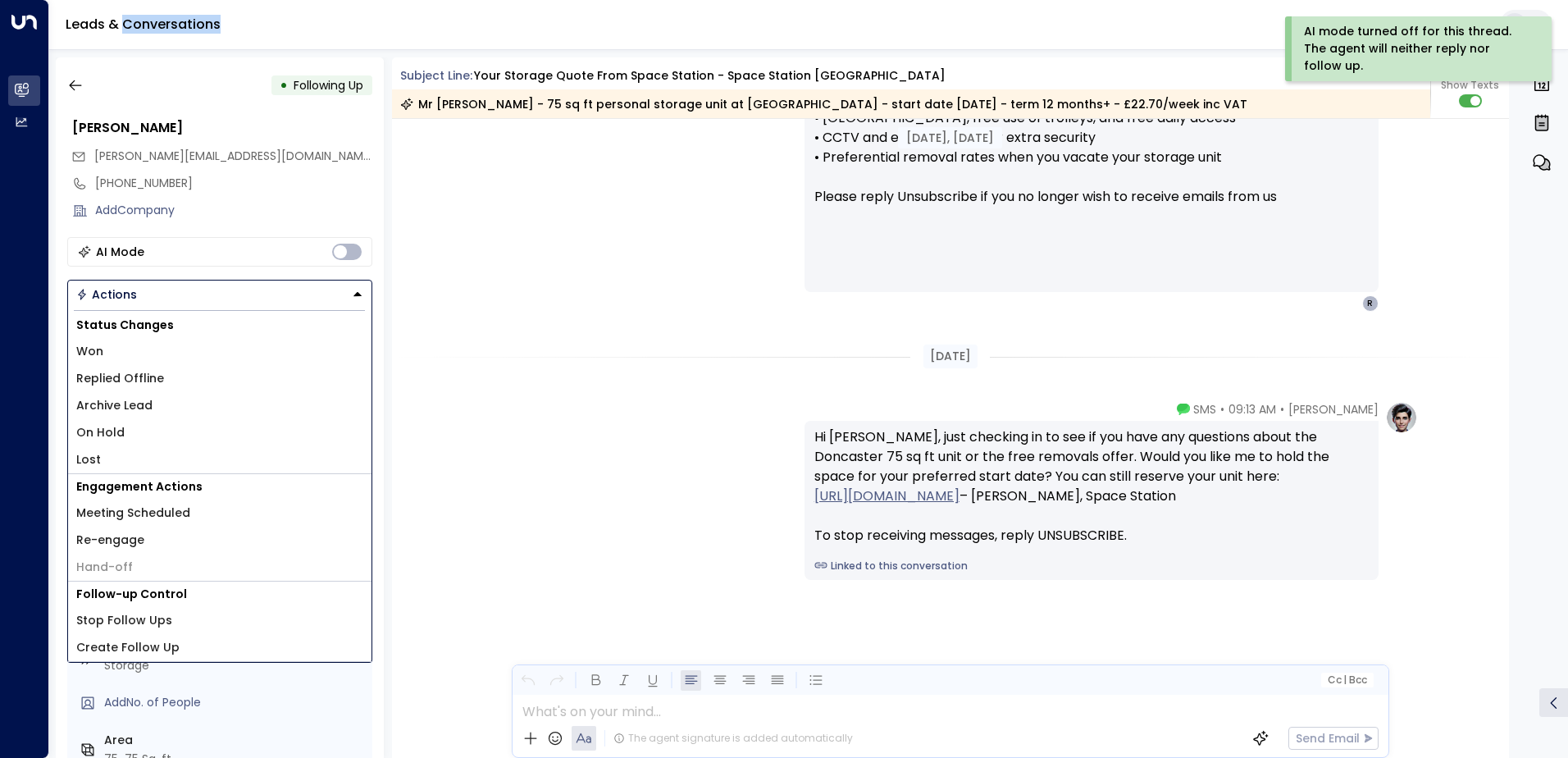
click at [123, 462] on li "Lost" at bounding box center [220, 459] width 304 height 27
